Goal: Go to known website: Go to known website

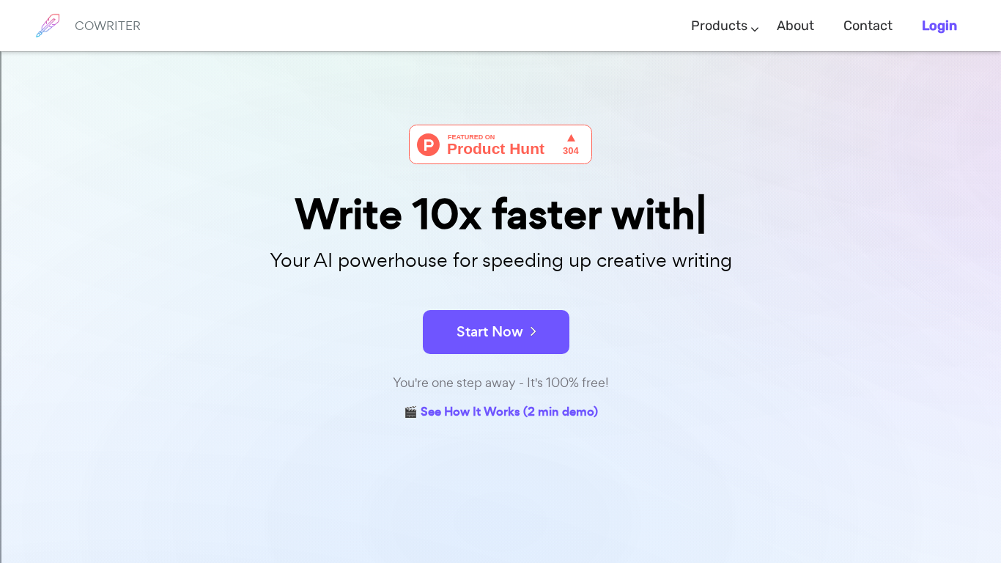
click at [940, 26] on b "Login" at bounding box center [939, 26] width 35 height 16
